Goal: Task Accomplishment & Management: Use online tool/utility

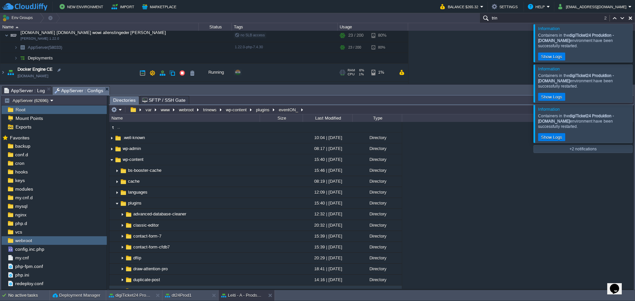
scroll to position [110, 0]
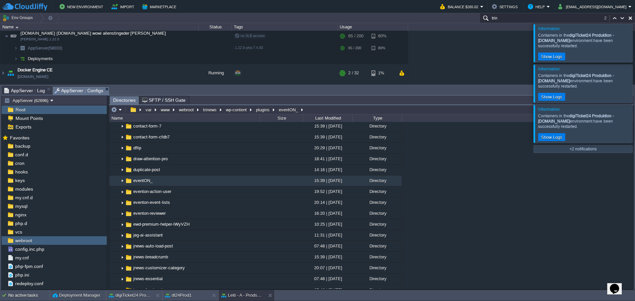
click at [634, 44] on div at bounding box center [643, 43] width 0 height 38
click at [634, 48] on div at bounding box center [643, 43] width 0 height 38
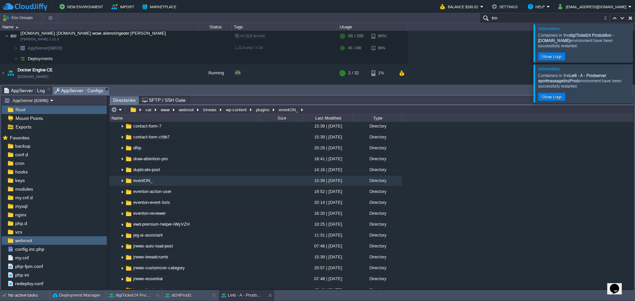
click at [634, 48] on div at bounding box center [643, 43] width 0 height 38
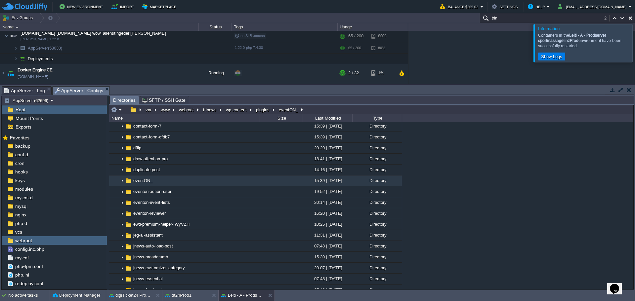
click at [634, 48] on div at bounding box center [643, 43] width 0 height 38
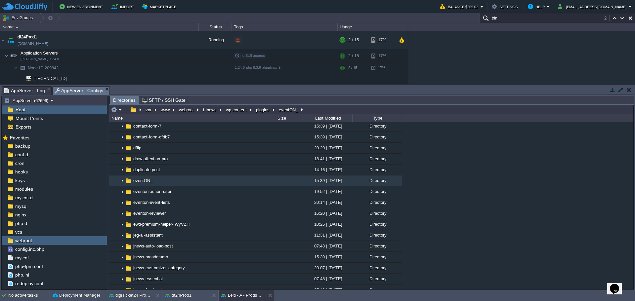
scroll to position [146, 0]
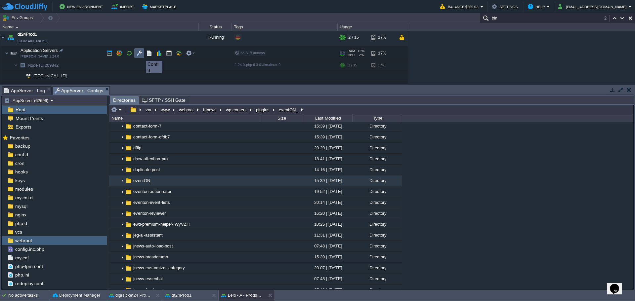
click at [141, 55] on button "button" at bounding box center [139, 53] width 6 height 6
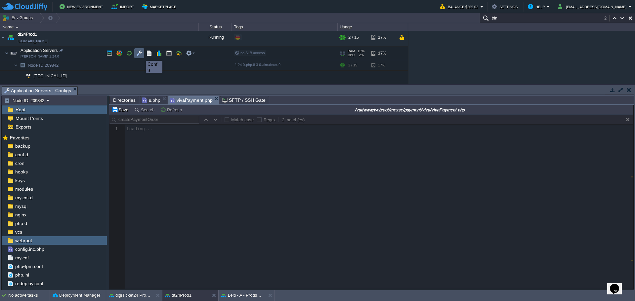
scroll to position [0, 0]
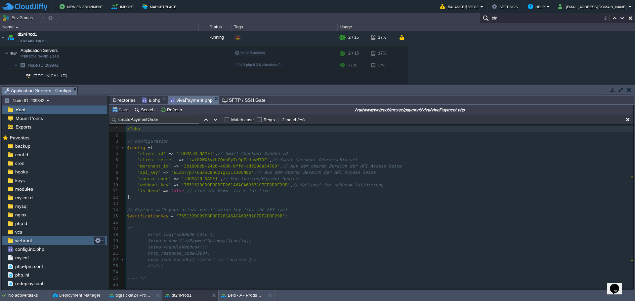
click at [20, 242] on span "webroot" at bounding box center [23, 241] width 19 height 6
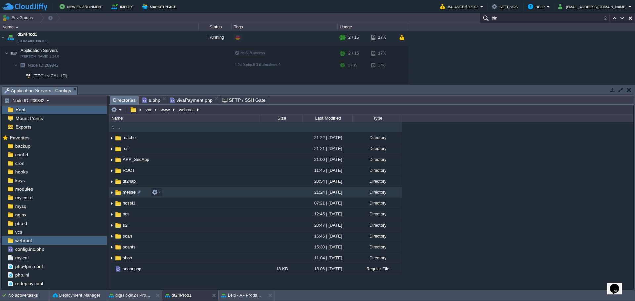
click at [127, 194] on span "messe" at bounding box center [129, 192] width 15 height 6
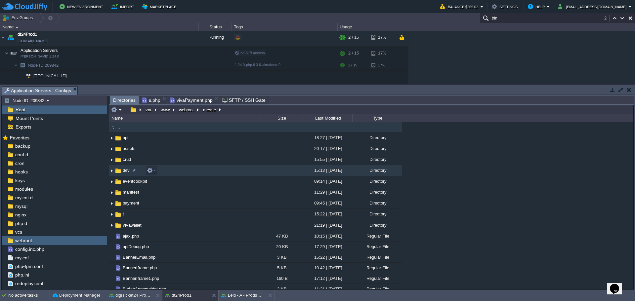
click at [124, 169] on span "dev" at bounding box center [126, 171] width 9 height 6
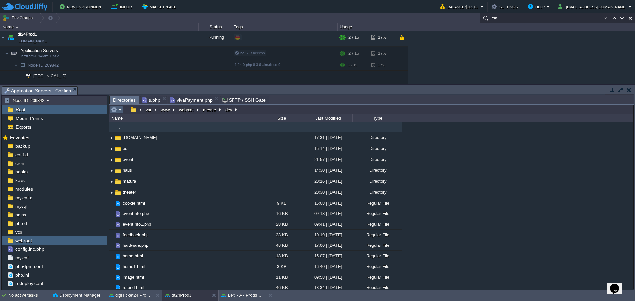
click at [119, 111] on em at bounding box center [116, 110] width 11 height 6
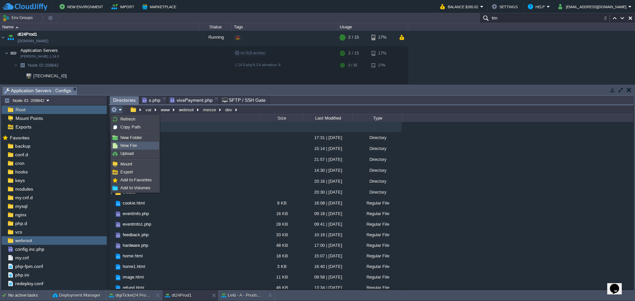
click at [124, 143] on span "New File" at bounding box center [128, 145] width 17 height 5
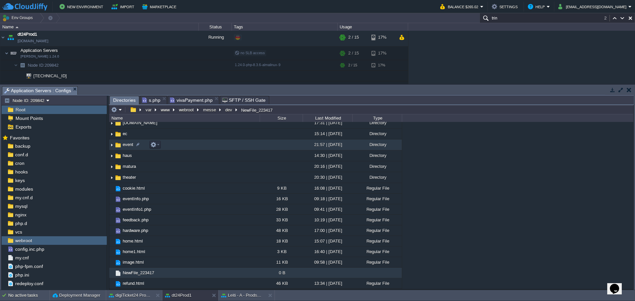
scroll to position [10, 0]
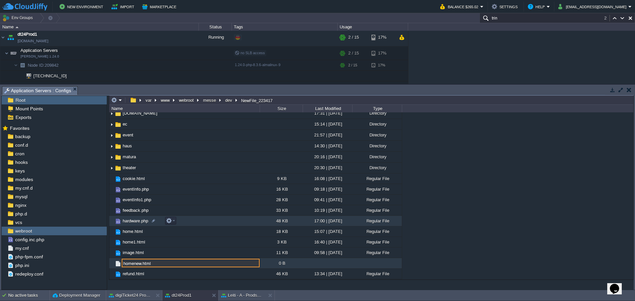
type input "homenew.html"
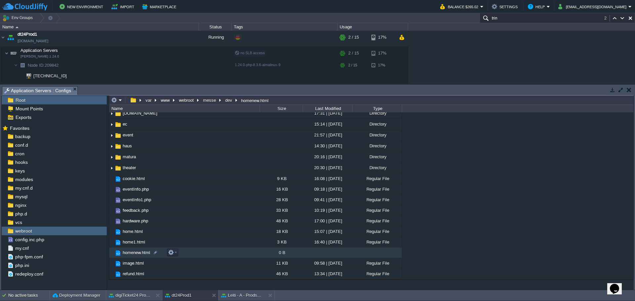
click at [132, 253] on span "homenew.html" at bounding box center [136, 253] width 29 height 6
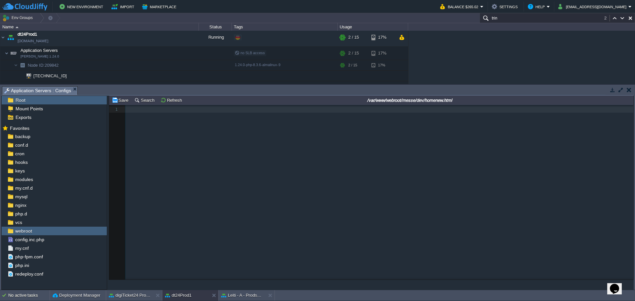
scroll to position [2, 0]
click at [210, 163] on div "1 1 ​" at bounding box center [376, 197] width 534 height 184
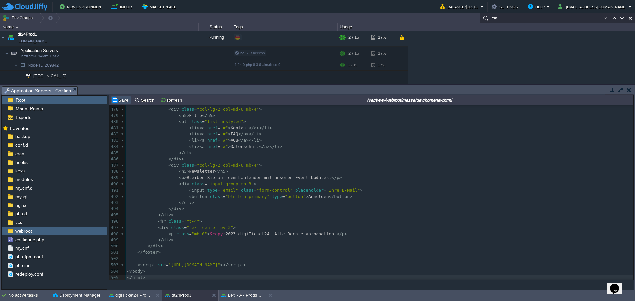
click at [118, 102] on button "Save" at bounding box center [121, 100] width 19 height 6
